Goal: Task Accomplishment & Management: Manage account settings

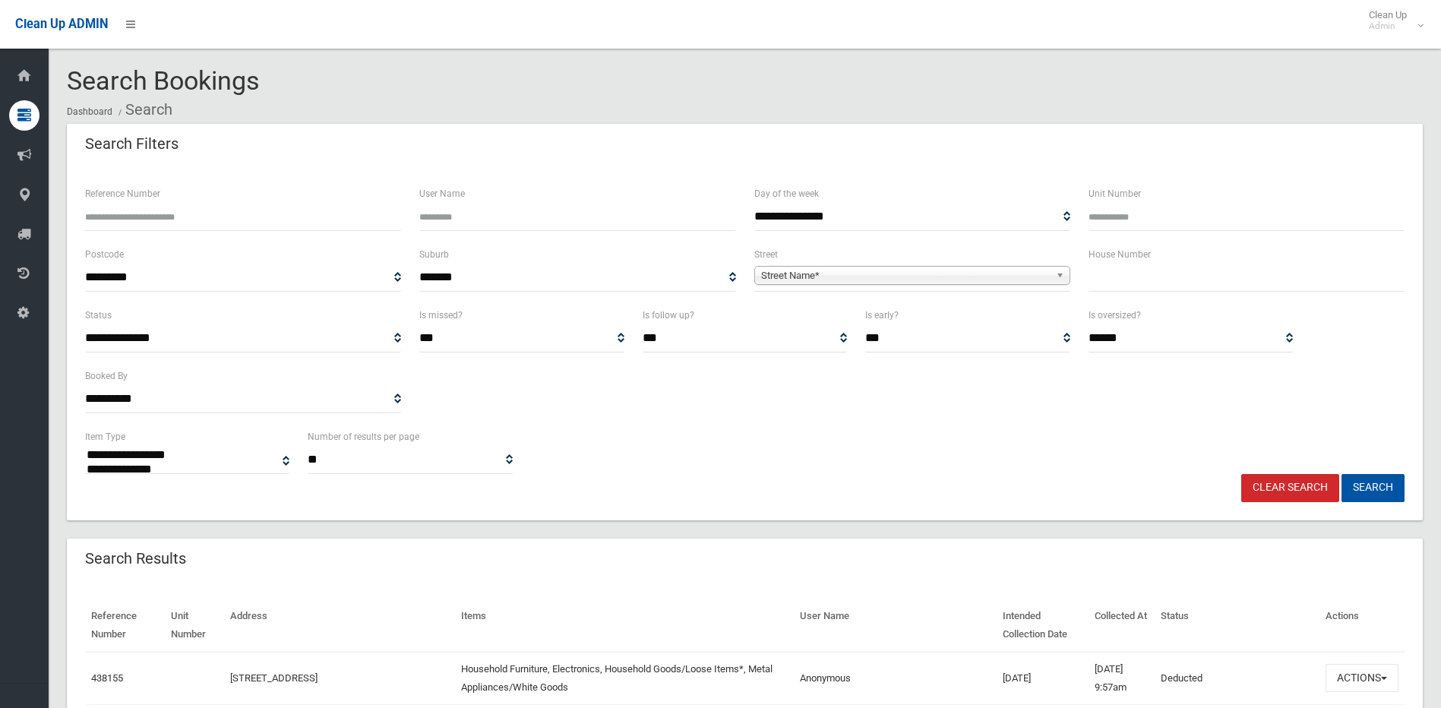
select select
click at [161, 205] on input "Reference Number" at bounding box center [243, 217] width 316 height 28
type input "*"
type input "******"
click at [1341, 474] on button "Search" at bounding box center [1372, 488] width 63 height 28
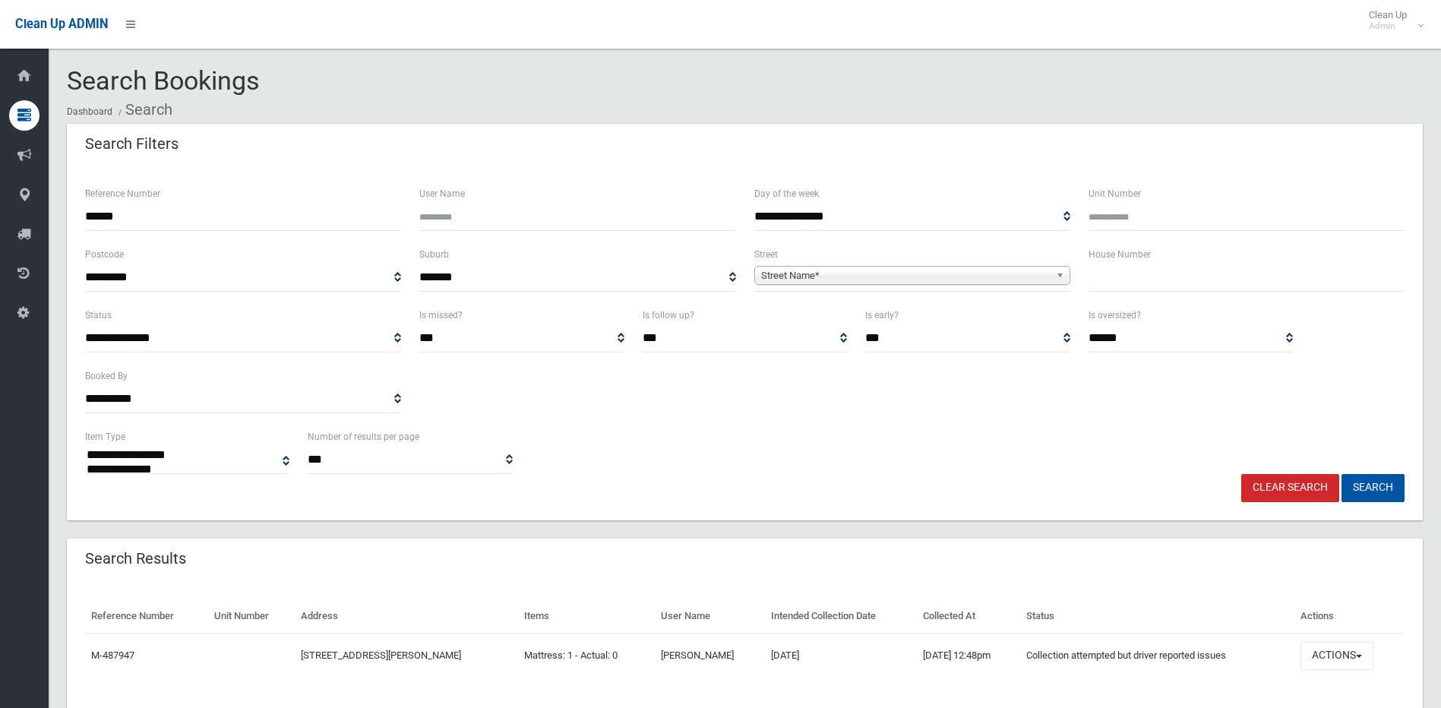
select select
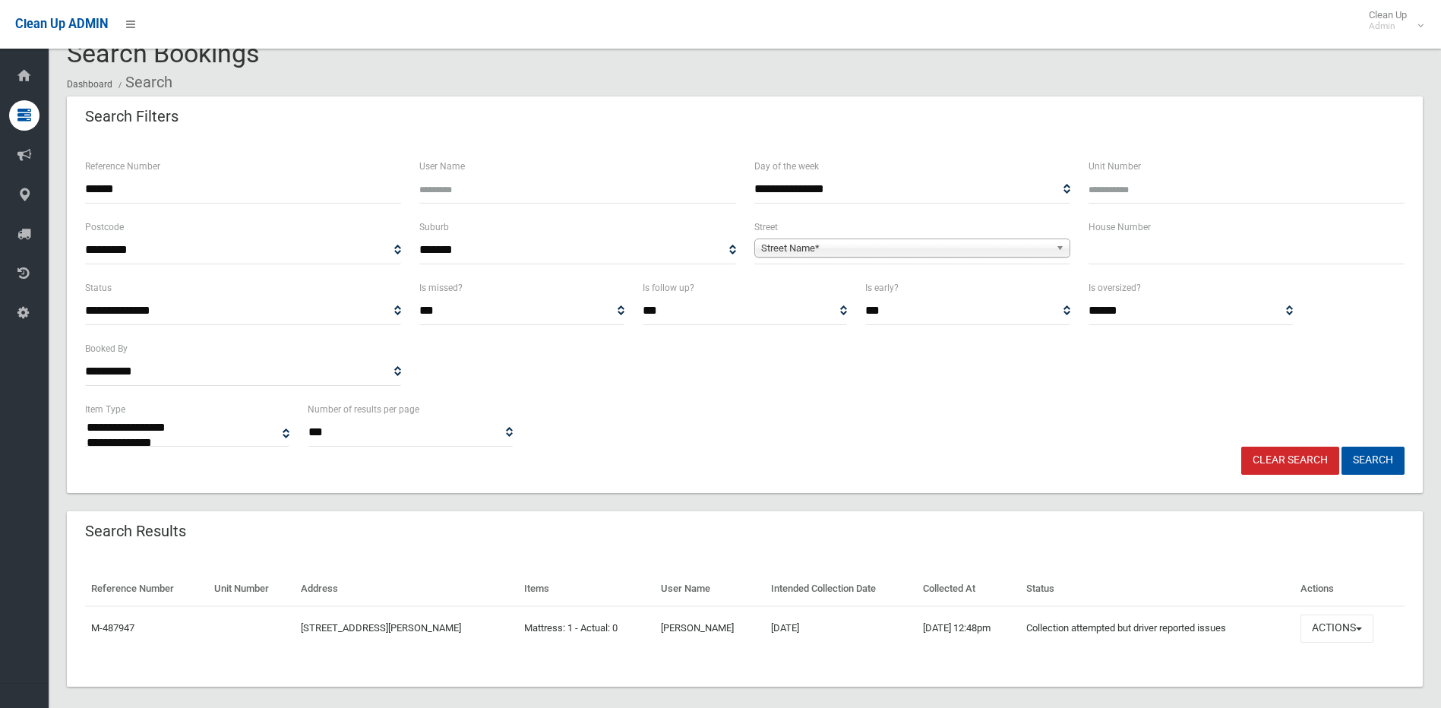
scroll to position [43, 0]
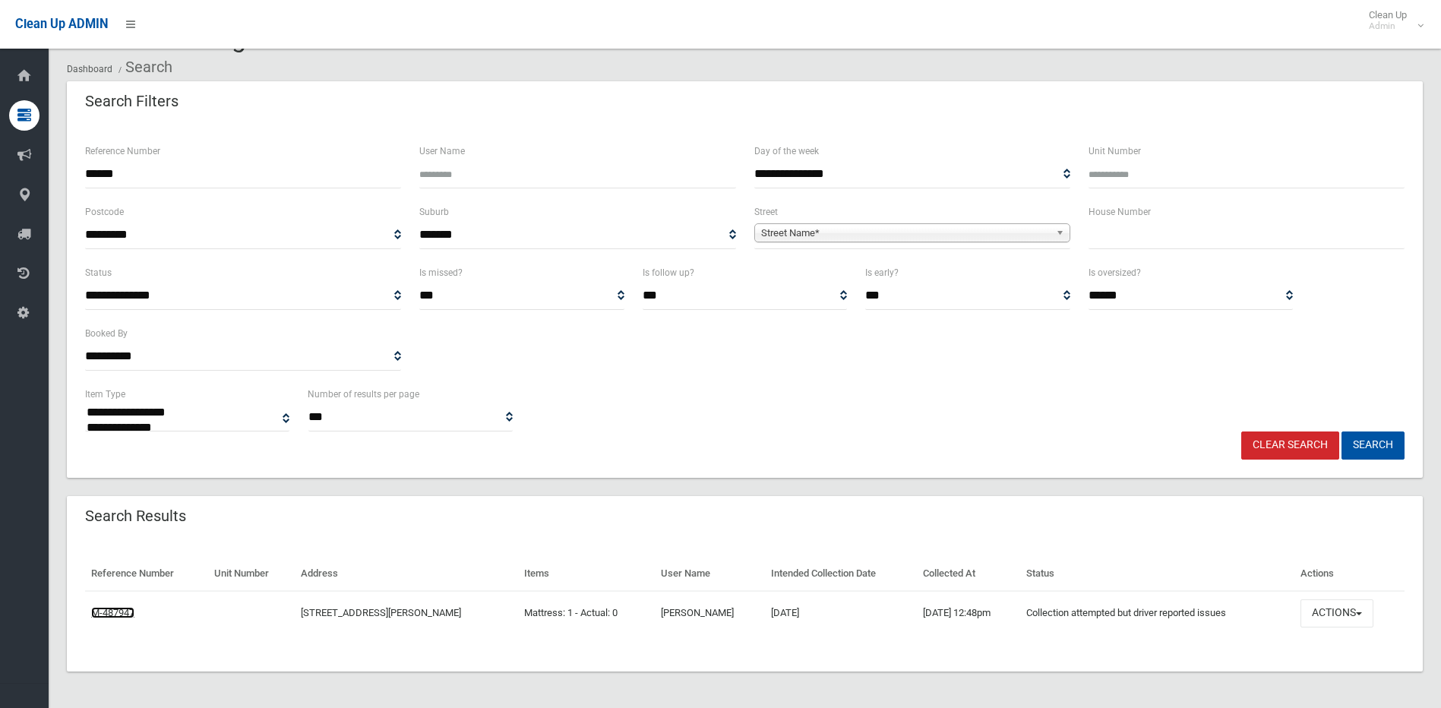
click at [134, 617] on link "M-487947" at bounding box center [112, 612] width 43 height 11
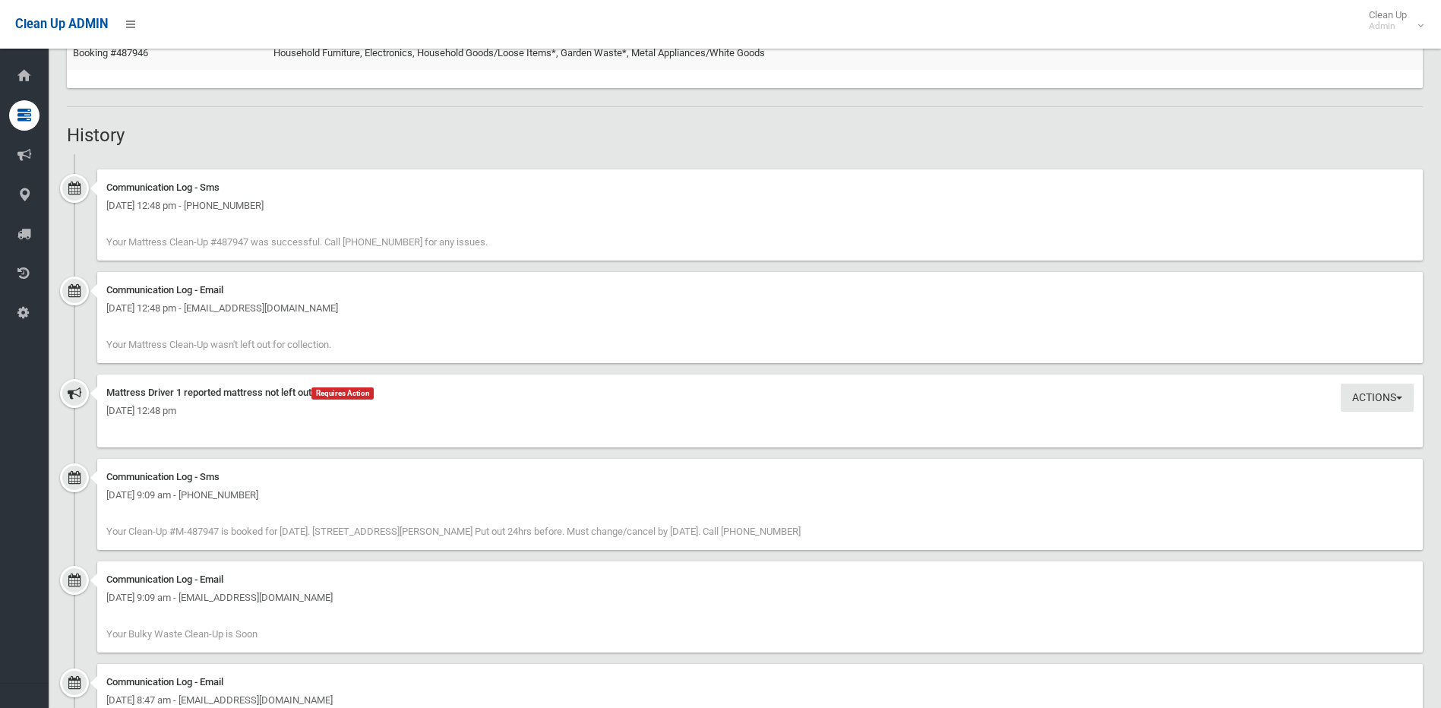
scroll to position [987, 0]
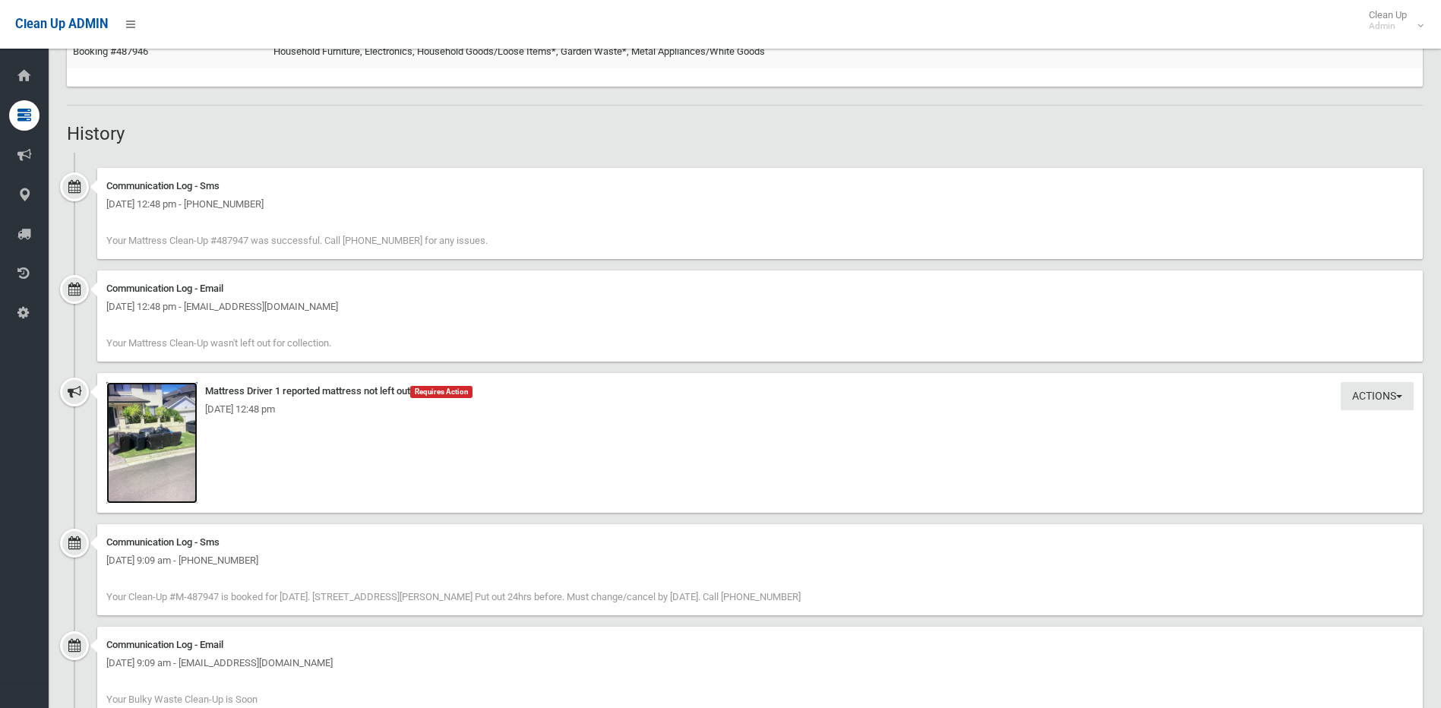
click at [134, 481] on img at bounding box center [151, 443] width 91 height 122
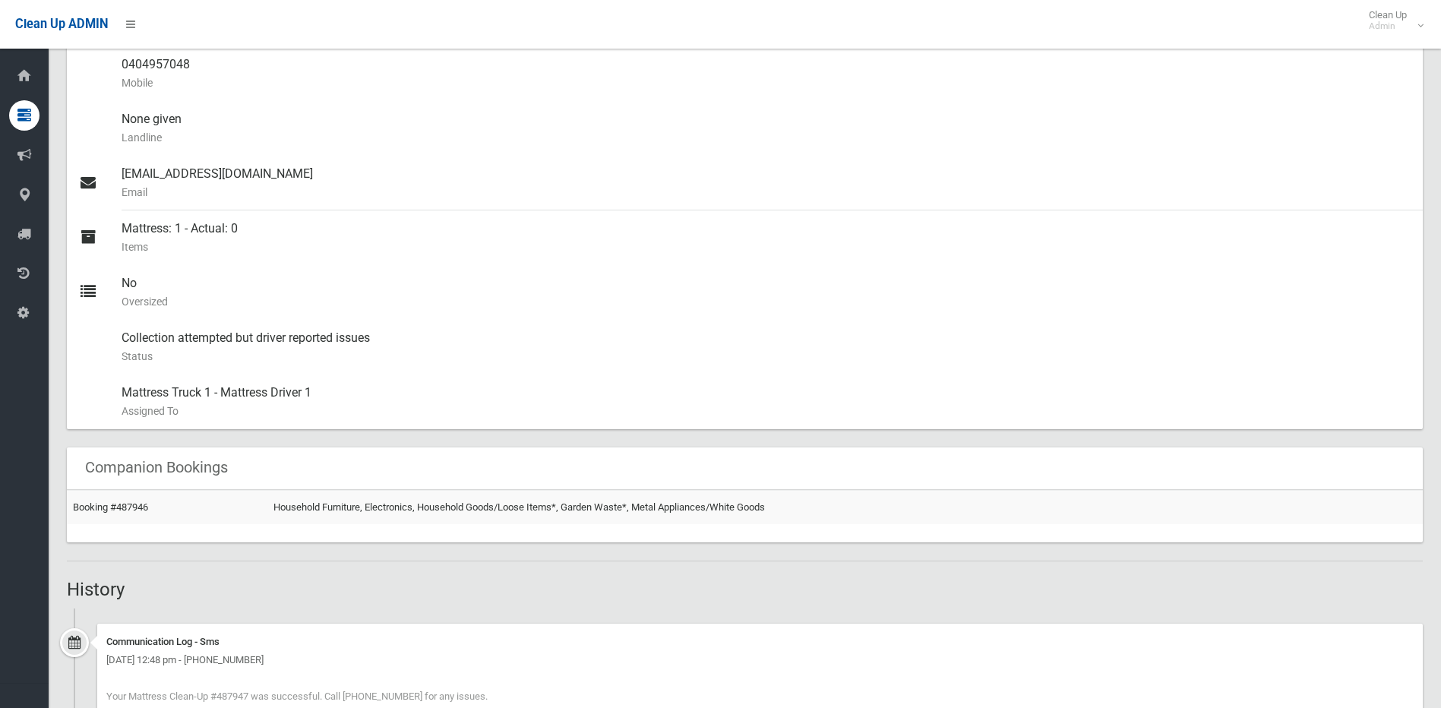
scroll to position [0, 0]
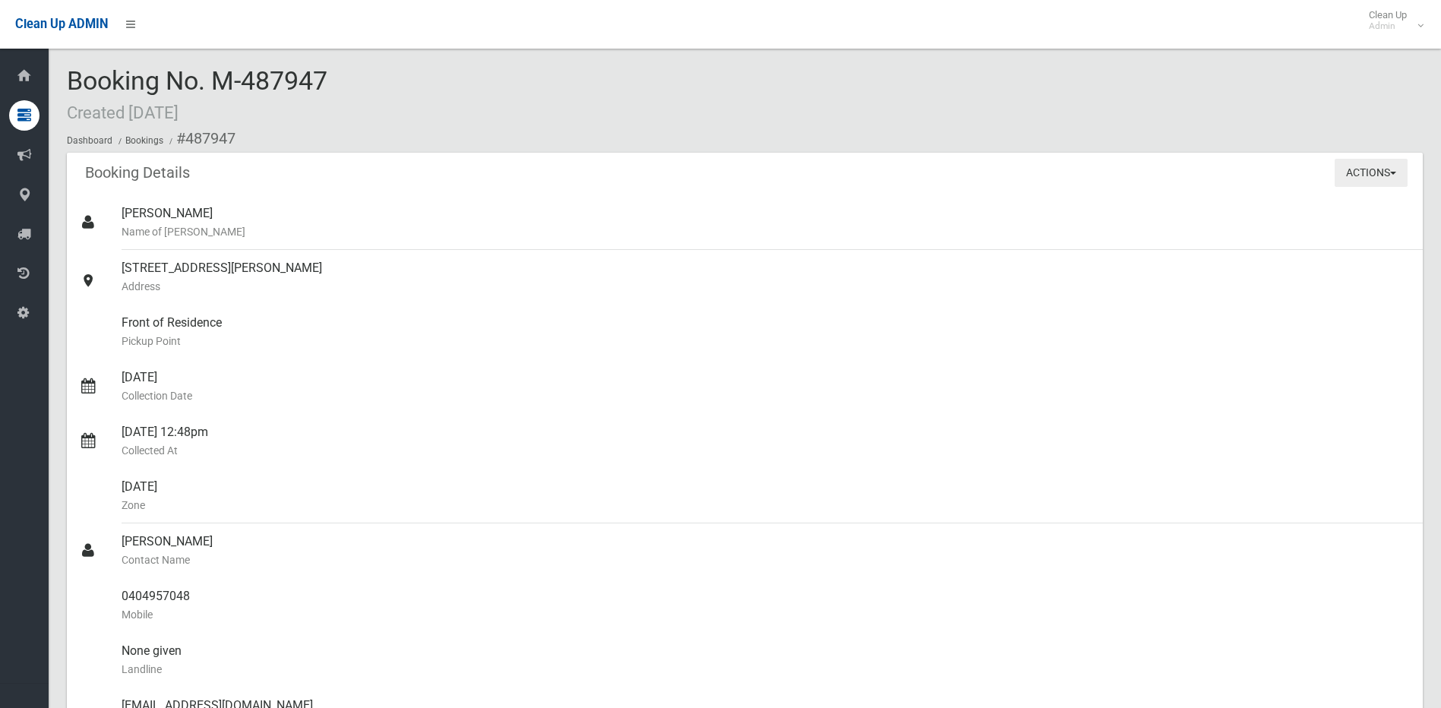
click at [1358, 164] on button "Actions" at bounding box center [1370, 173] width 73 height 28
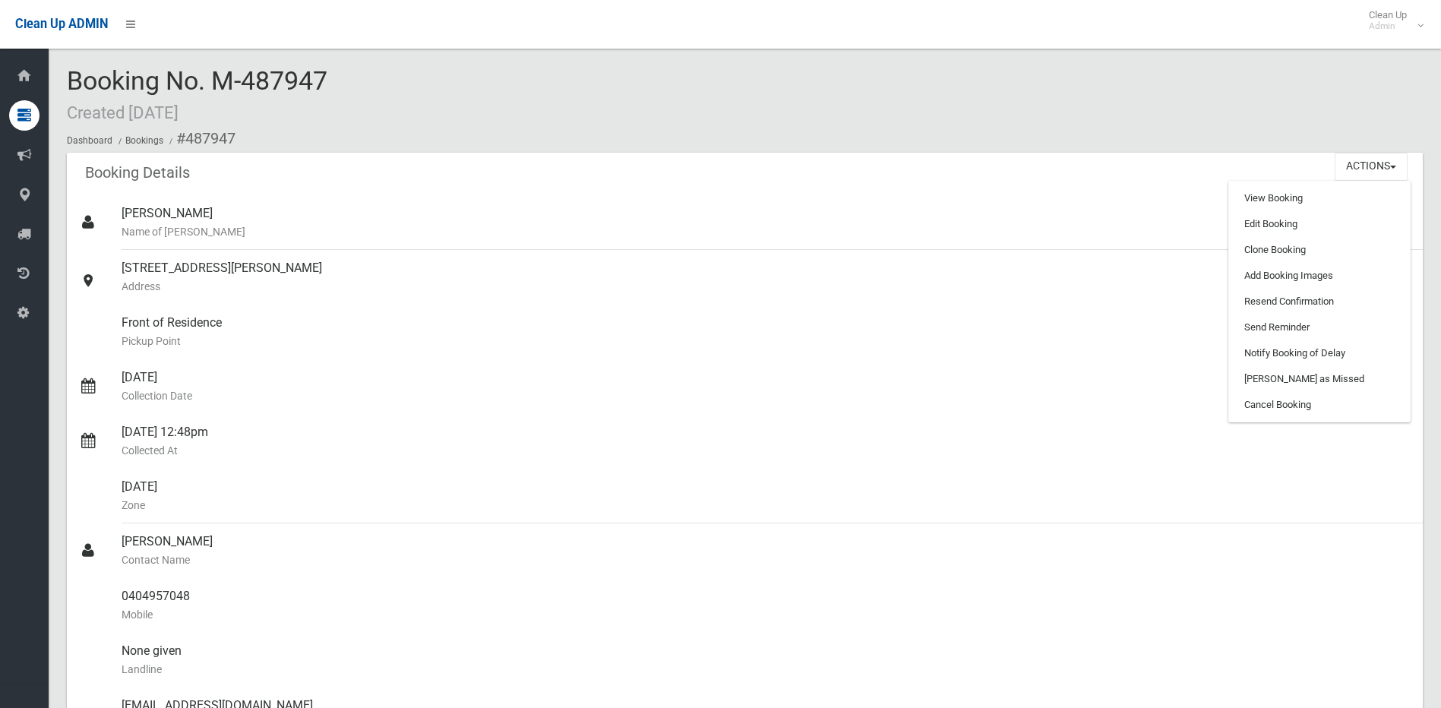
click at [811, 103] on div "Booking No. M-487947 Created [DATE] Dashboard Bookings #487947" at bounding box center [745, 110] width 1356 height 86
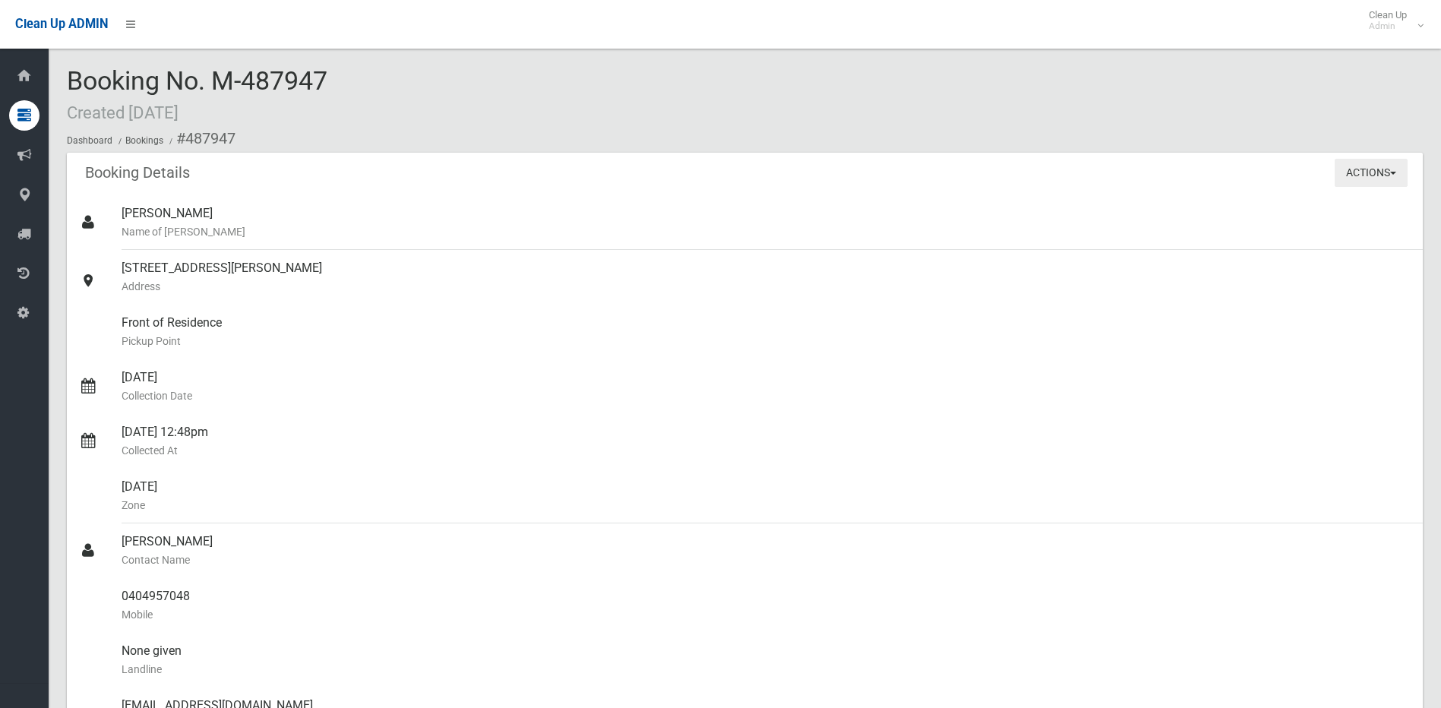
click at [1378, 174] on button "Actions" at bounding box center [1370, 173] width 73 height 28
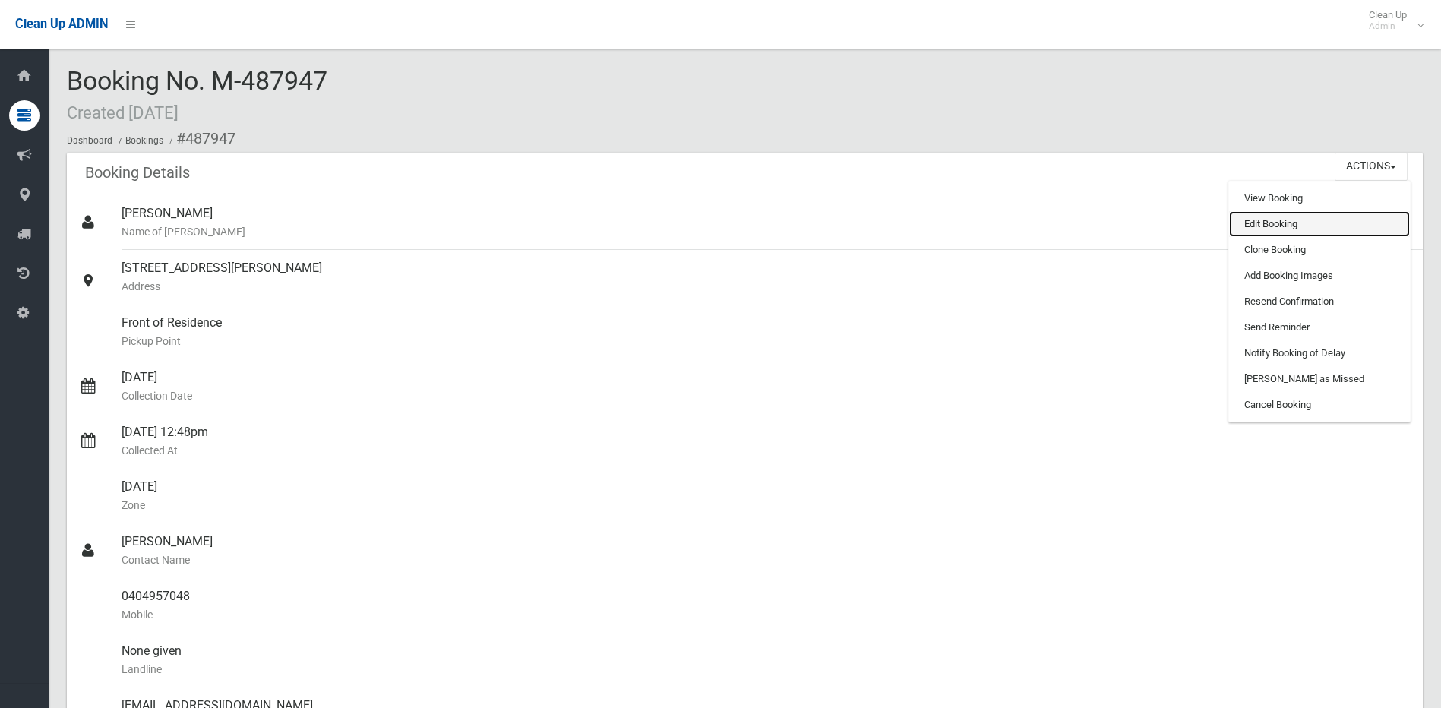
click at [1279, 231] on link "Edit Booking" at bounding box center [1319, 224] width 181 height 26
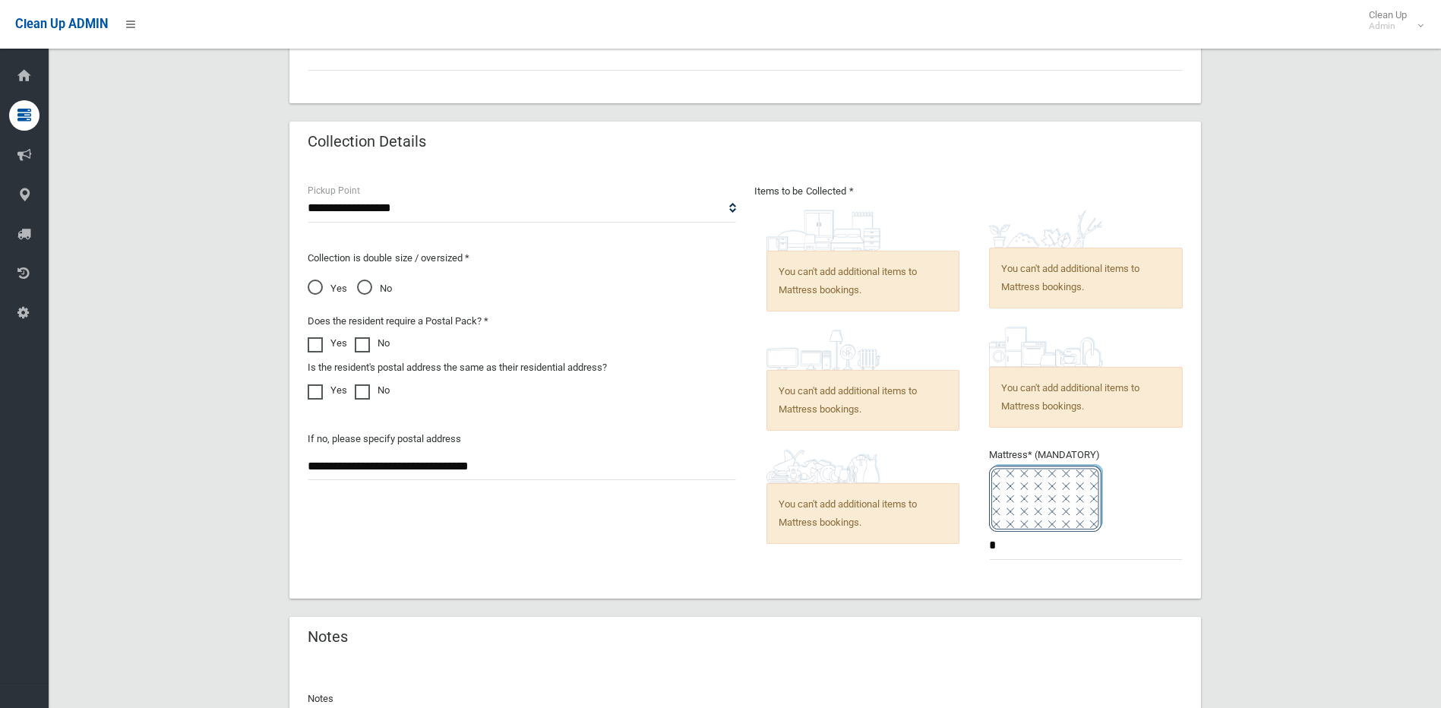
scroll to position [930, 0]
click at [1043, 560] on ul "You can't add additional items to Mattress bookings. *" at bounding box center [1080, 390] width 206 height 361
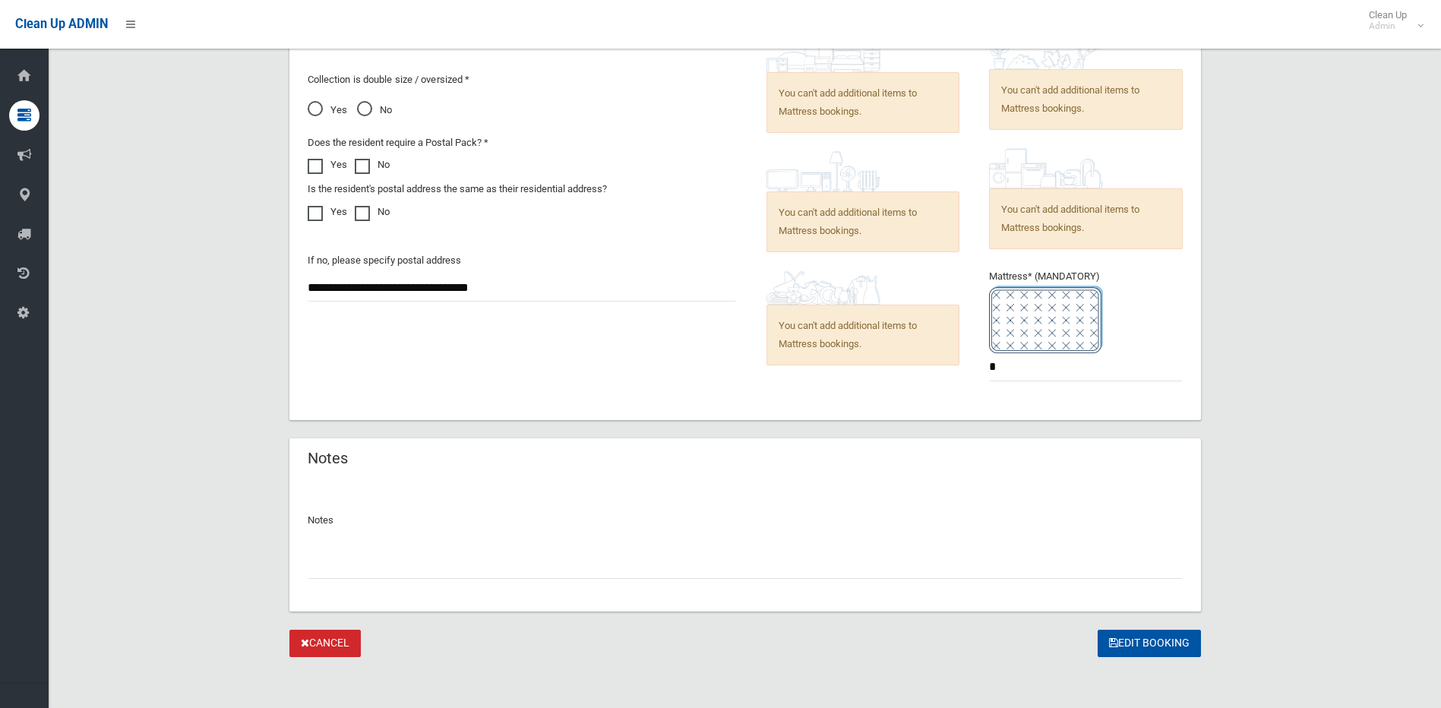
scroll to position [1112, 0]
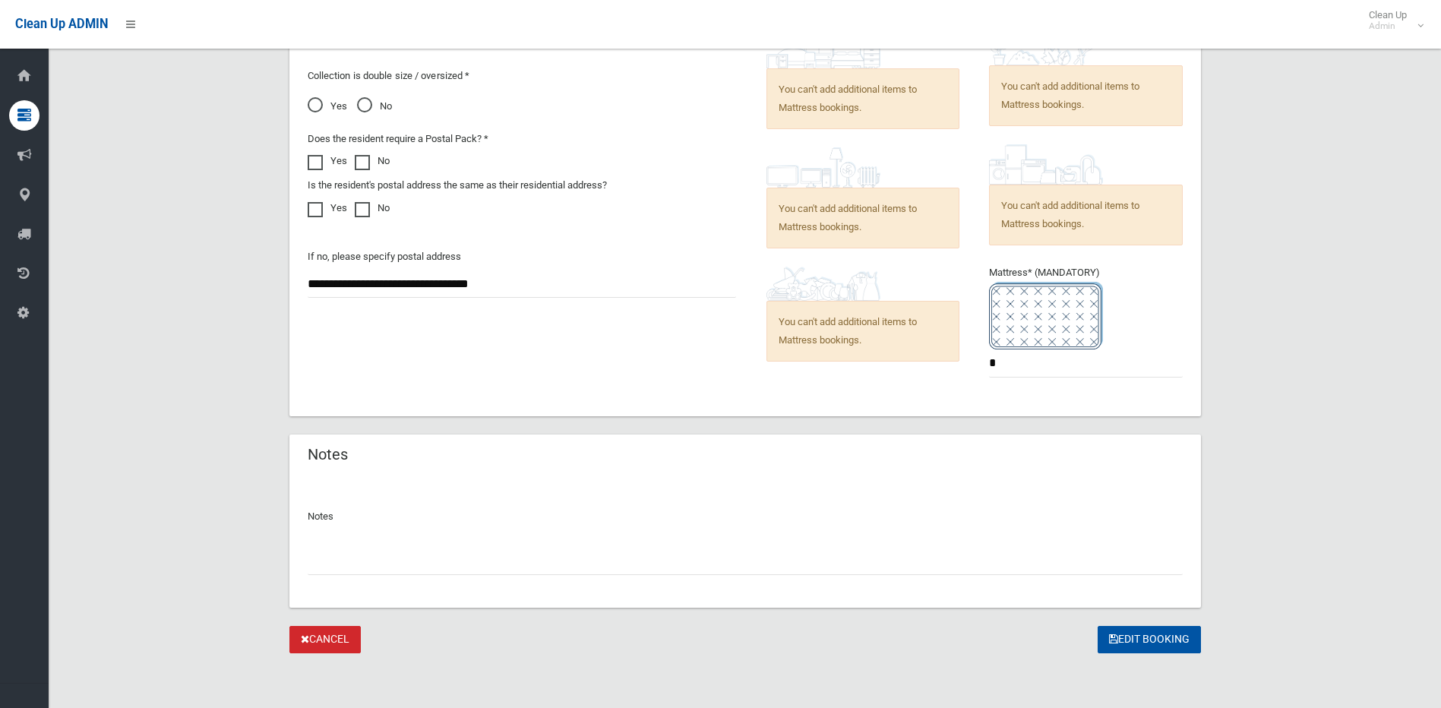
click at [412, 554] on input "text" at bounding box center [745, 561] width 875 height 28
click at [781, 542] on div "**********" at bounding box center [745, 555] width 875 height 40
click at [781, 550] on input "**********" at bounding box center [745, 561] width 875 height 28
type input "**********"
click at [1152, 639] on button "Edit Booking" at bounding box center [1148, 640] width 103 height 28
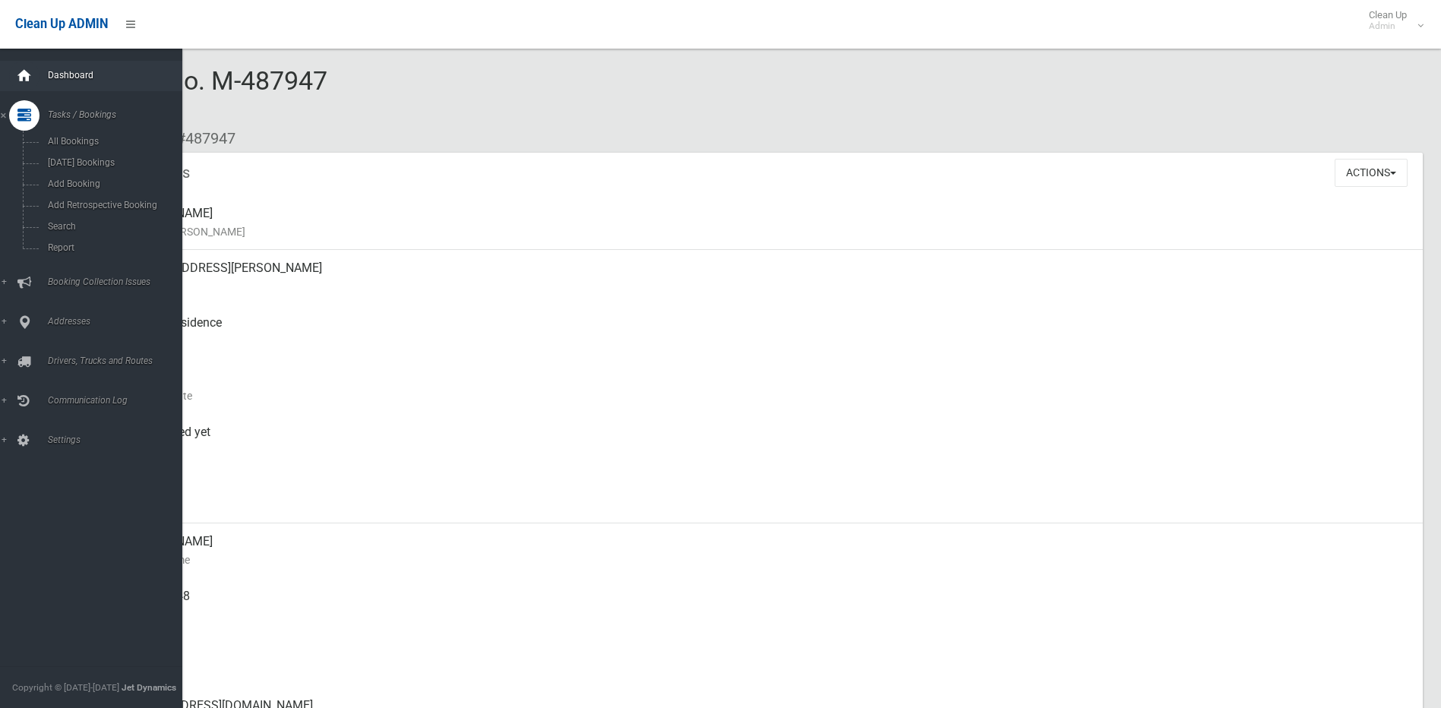
click at [14, 67] on div at bounding box center [24, 76] width 30 height 30
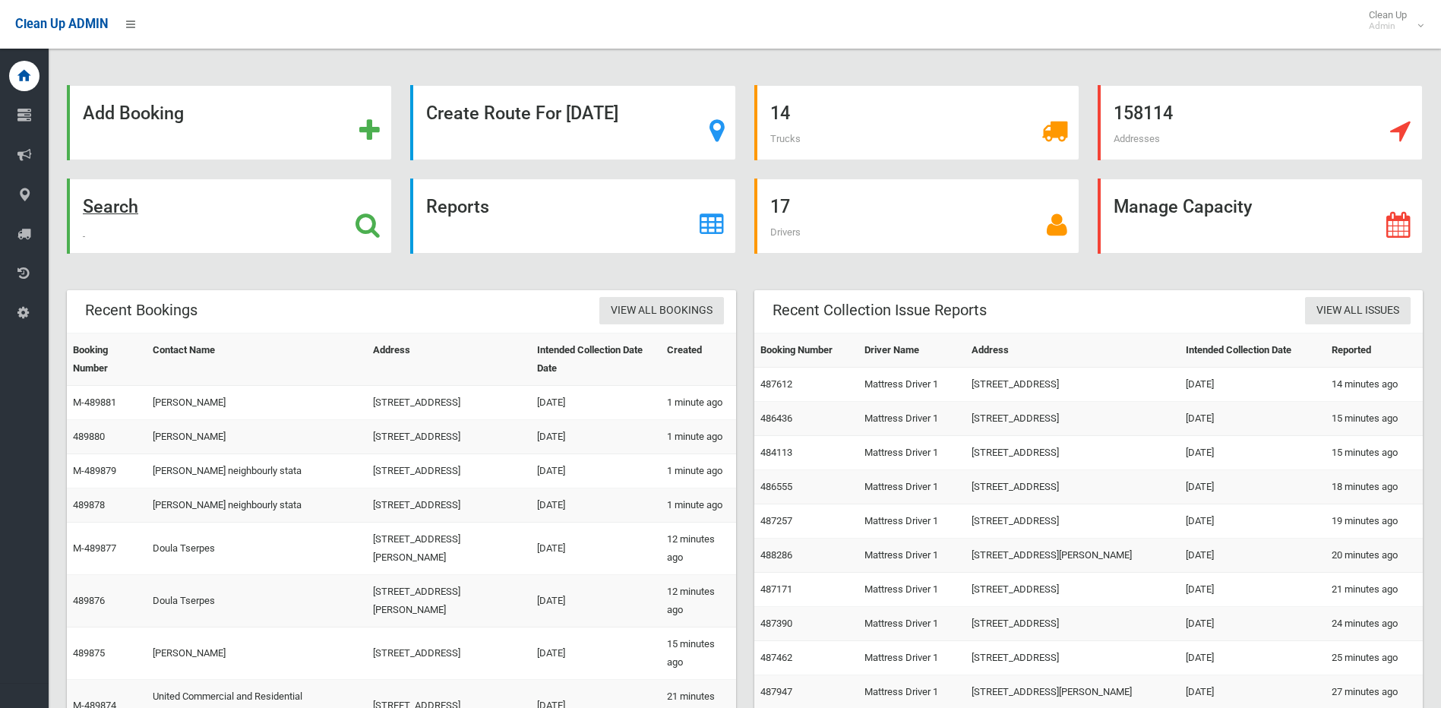
click at [201, 223] on div "Search" at bounding box center [229, 215] width 325 height 75
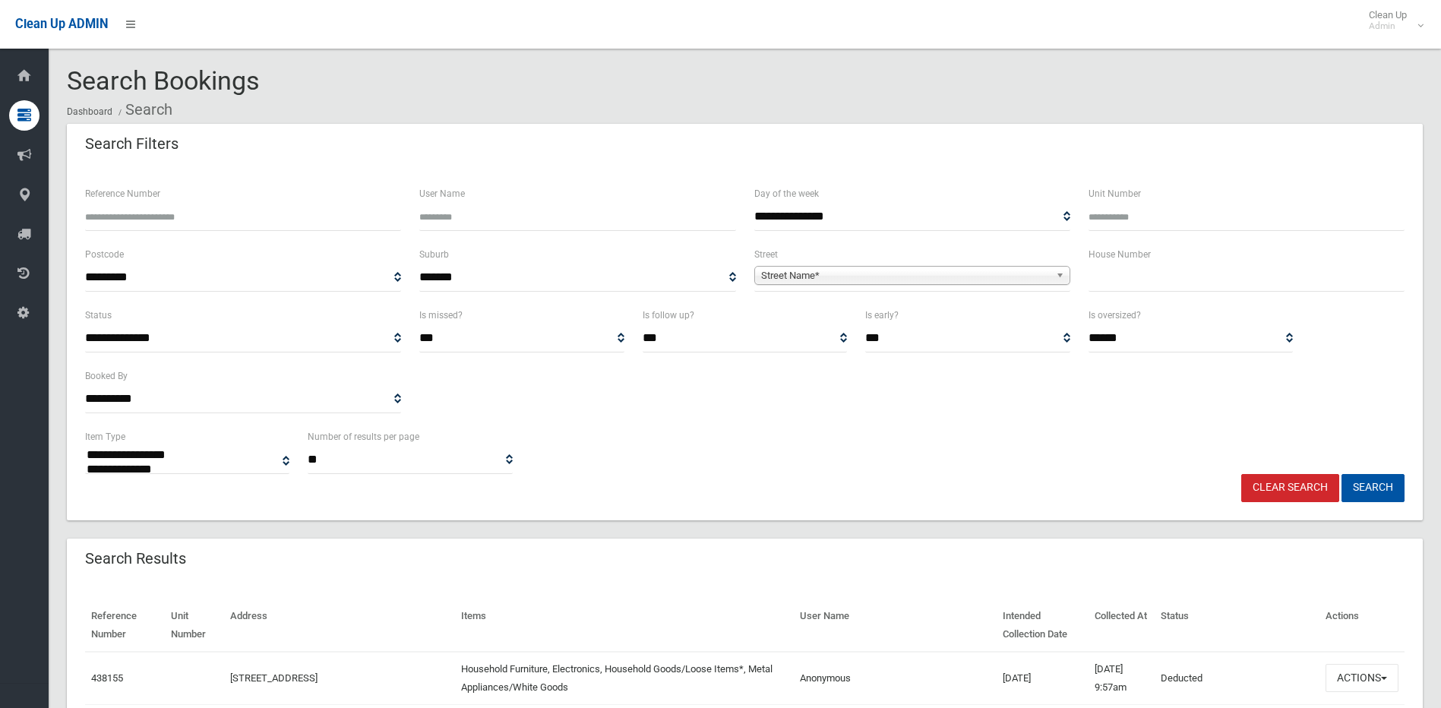
select select
click at [318, 223] on input "Reference Number" at bounding box center [243, 217] width 316 height 28
type input "******"
click at [1341, 474] on button "Search" at bounding box center [1372, 488] width 63 height 28
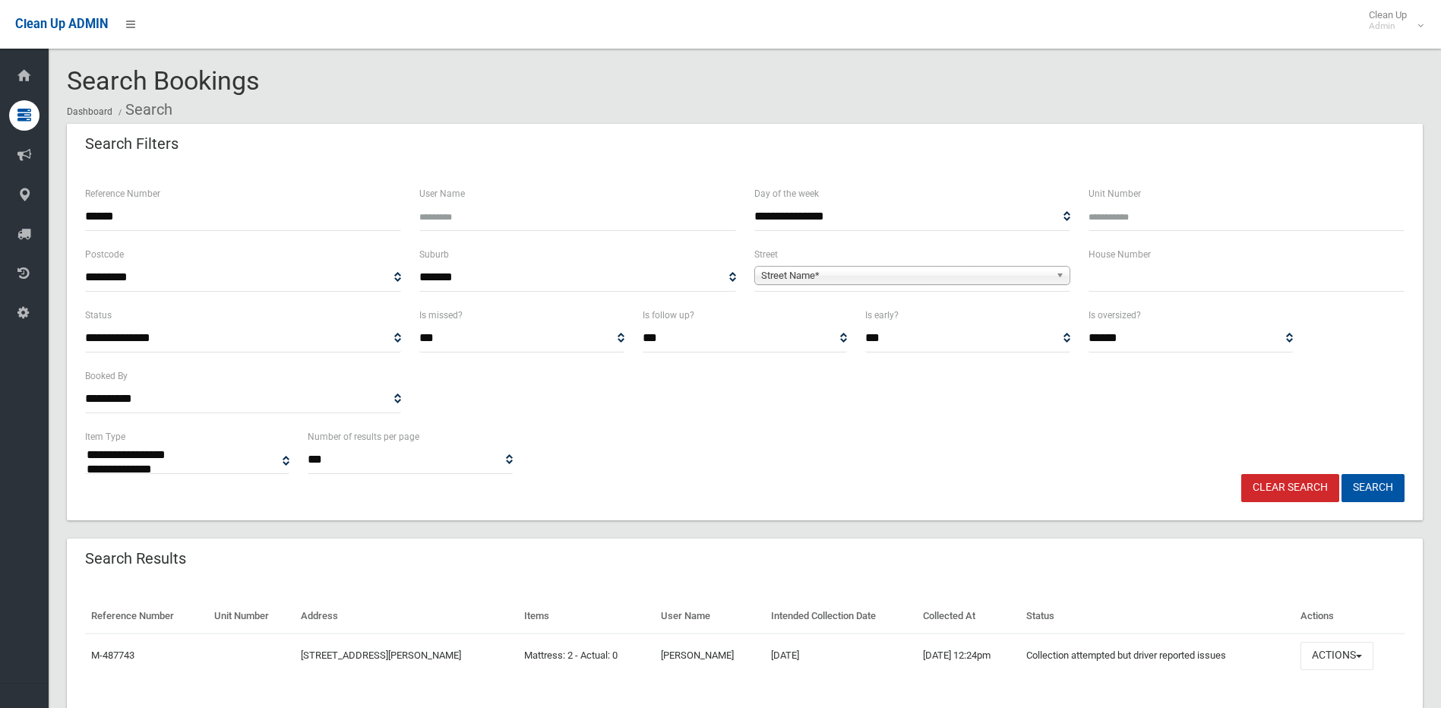
select select
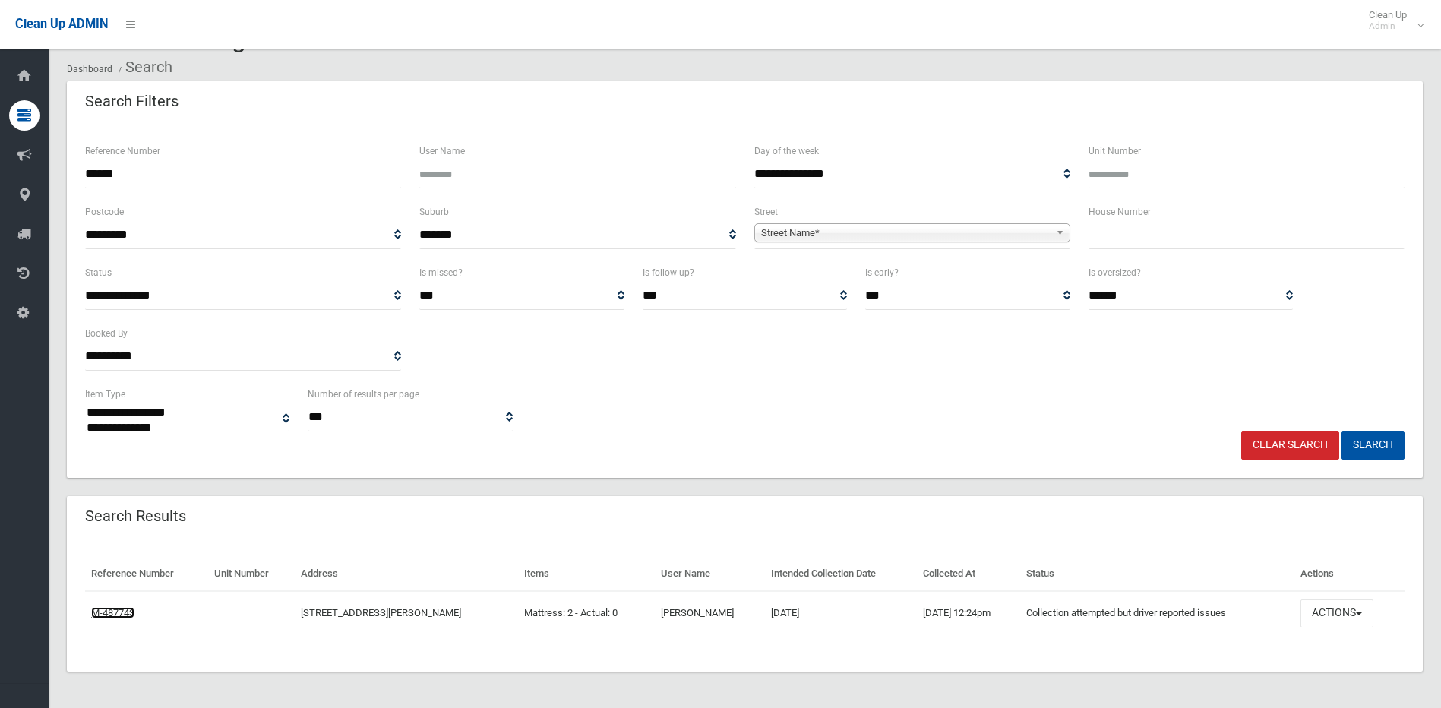
click at [109, 611] on link "M-487743" at bounding box center [112, 612] width 43 height 11
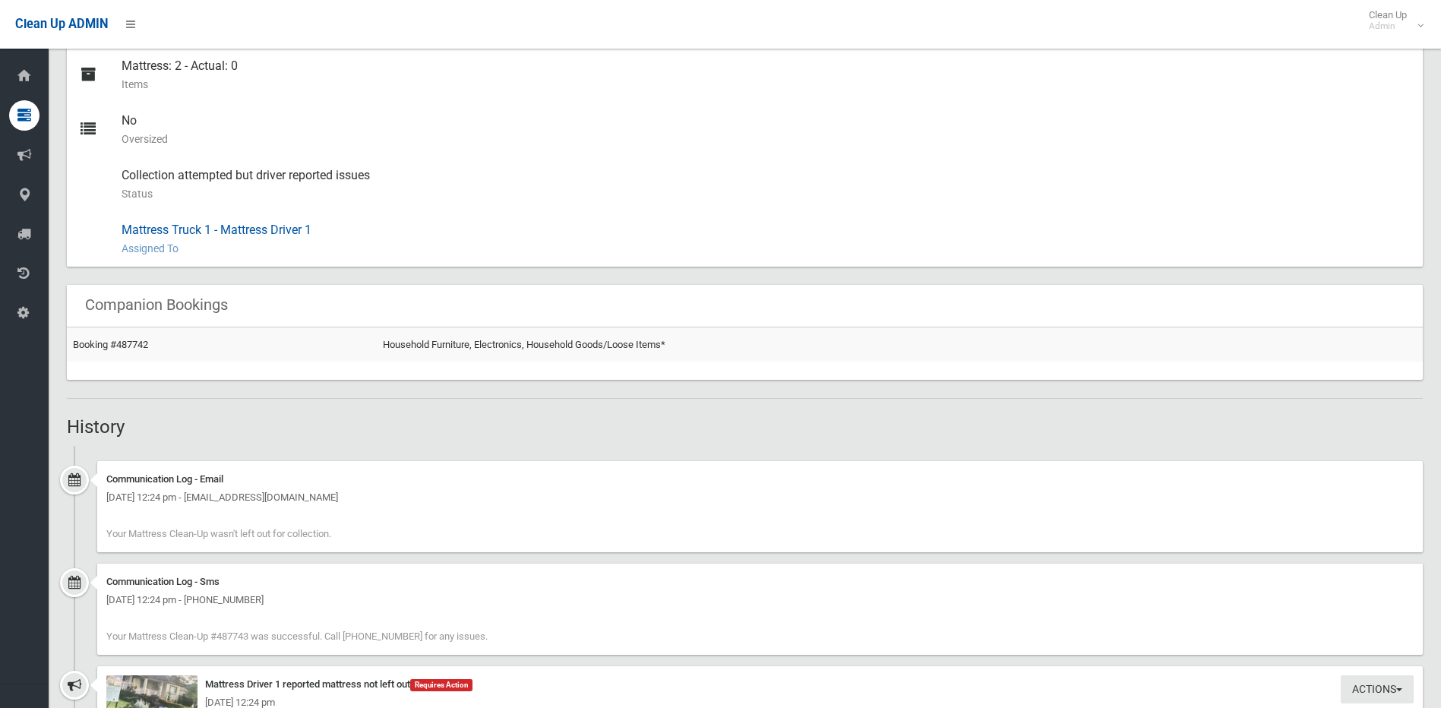
scroll to position [835, 0]
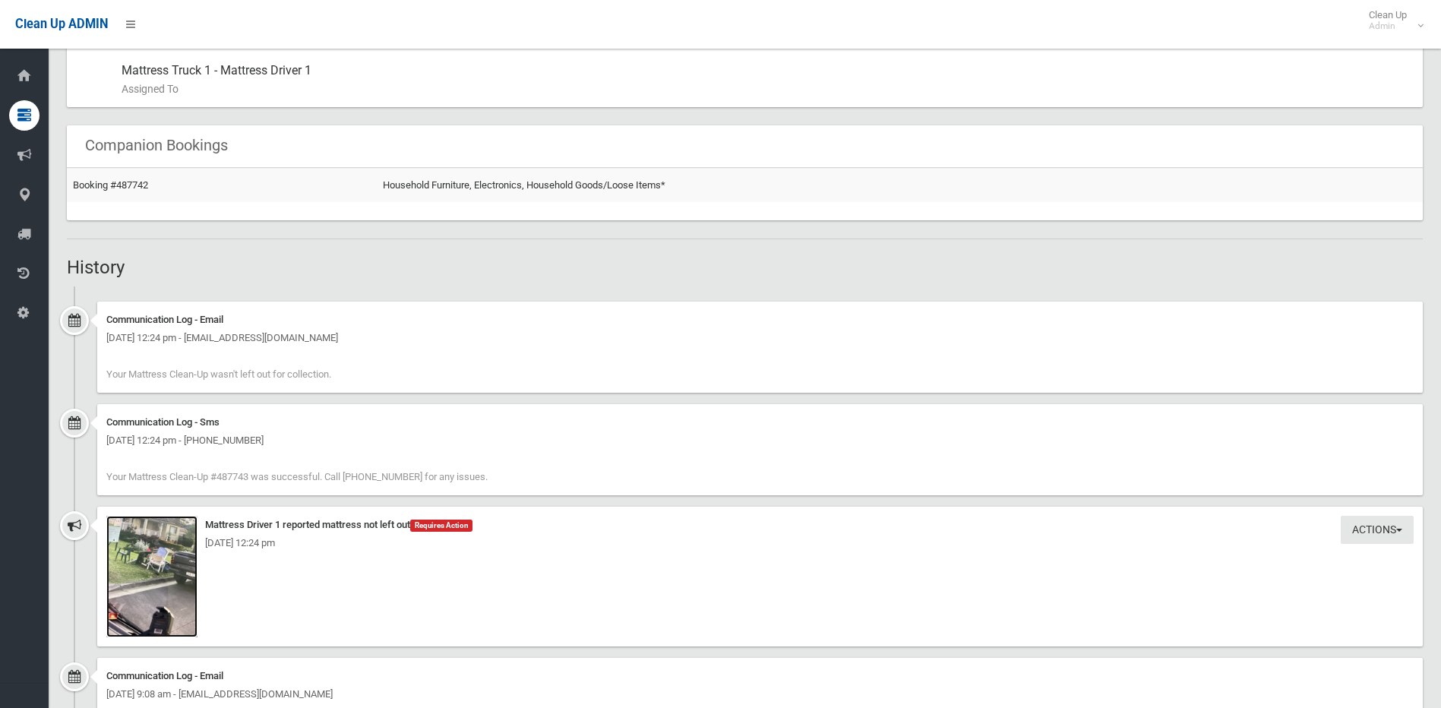
click at [171, 589] on img at bounding box center [151, 577] width 91 height 122
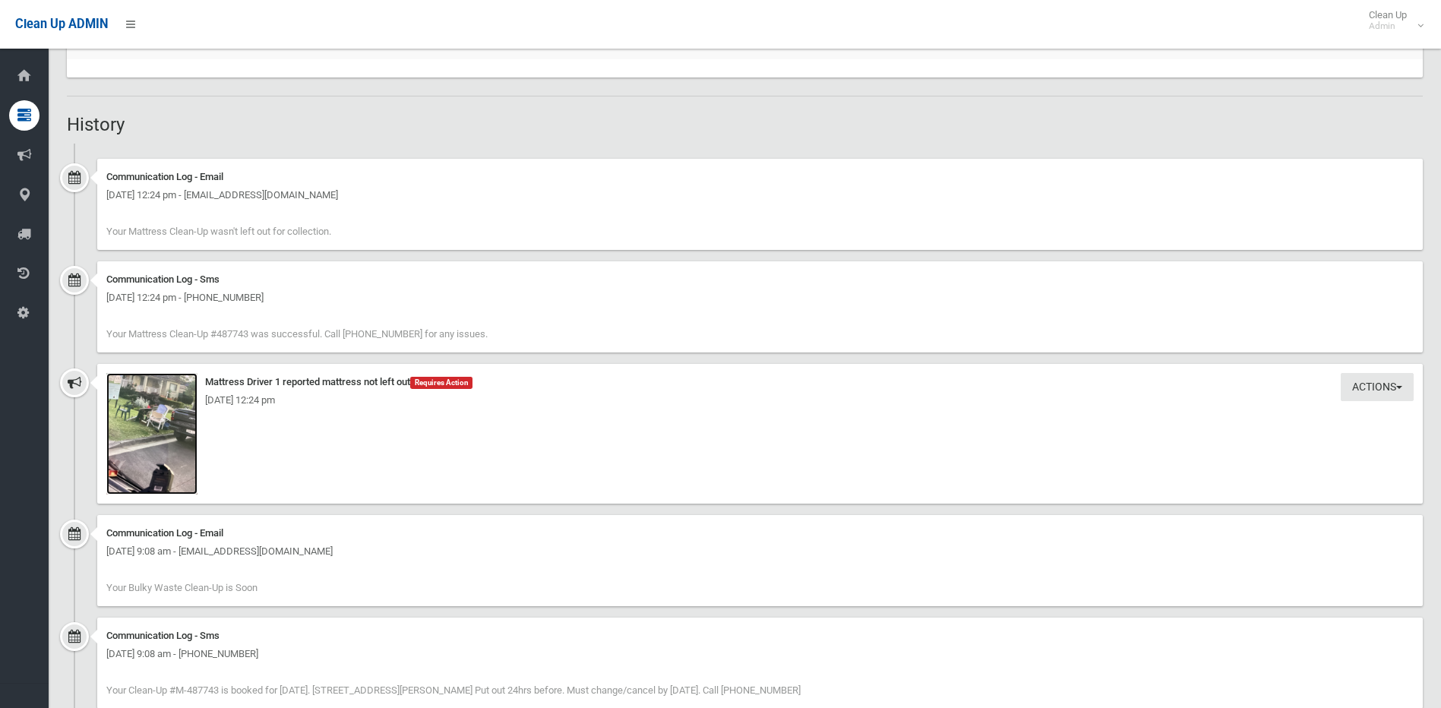
scroll to position [987, 0]
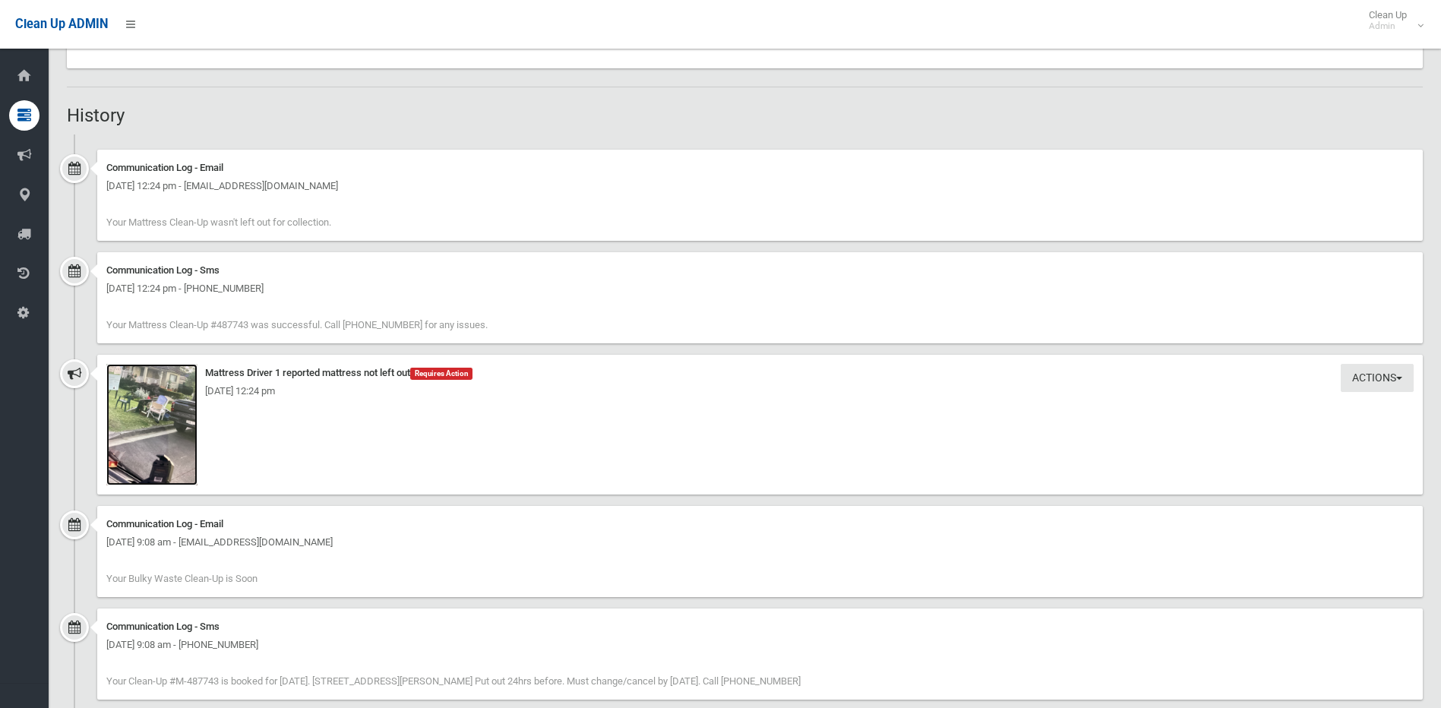
click at [156, 437] on img at bounding box center [151, 425] width 91 height 122
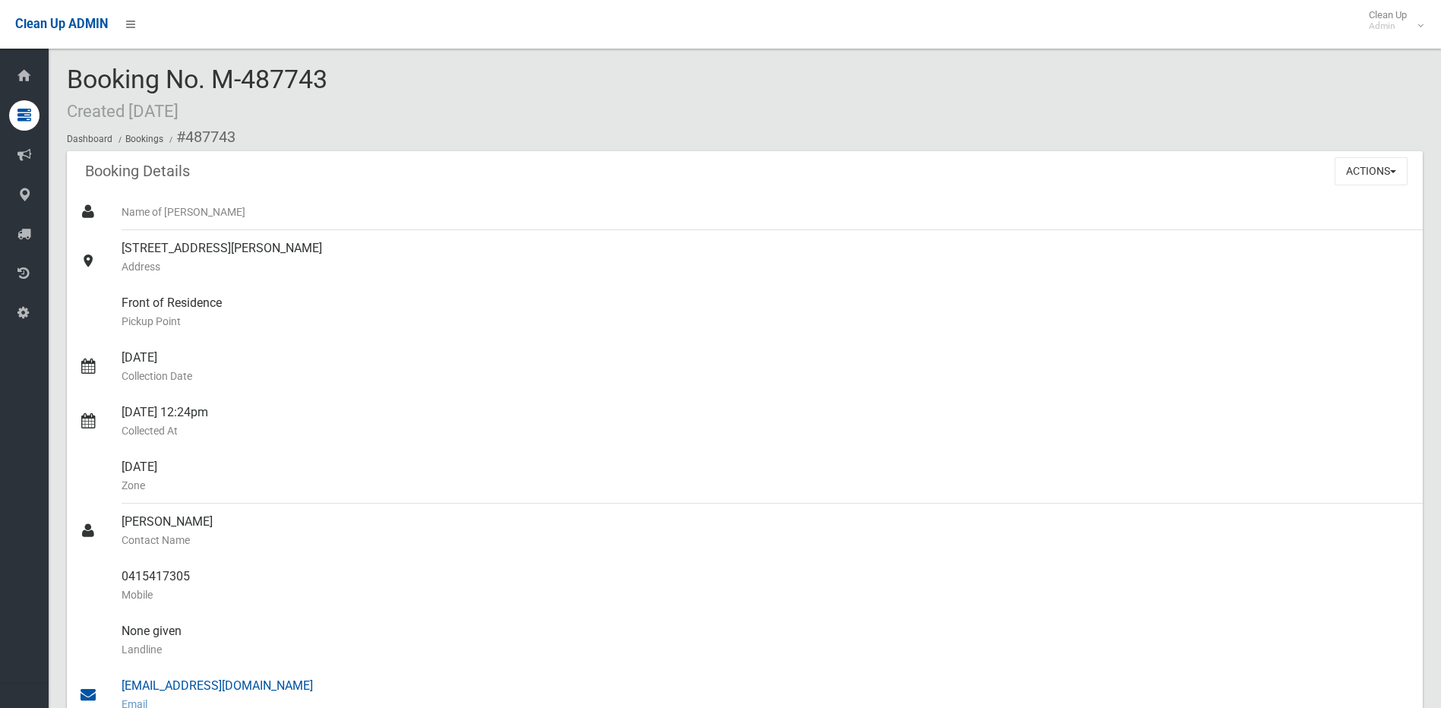
scroll to position [0, 0]
